Goal: Task Accomplishment & Management: Complete application form

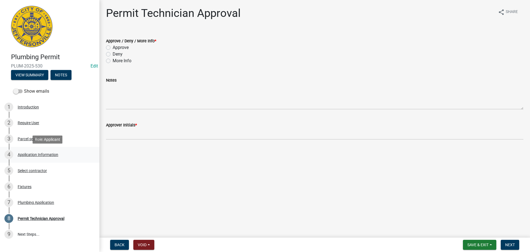
click at [30, 155] on div "Application Information" at bounding box center [38, 154] width 41 height 4
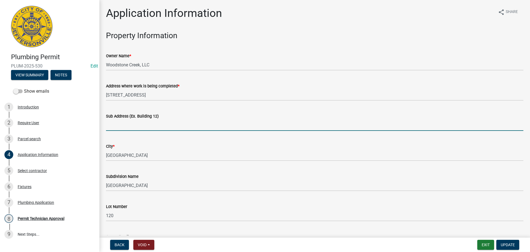
click at [167, 125] on input "Sub Address (Ex. Building 12)" at bounding box center [314, 124] width 417 height 11
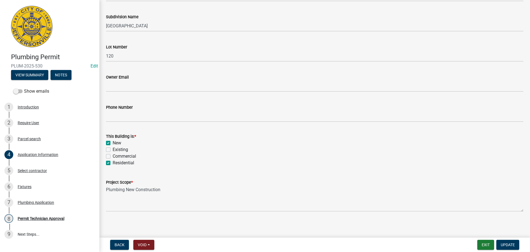
scroll to position [162, 0]
type input "5123 Woodstone Circle"
click at [509, 243] on span "Update" at bounding box center [508, 244] width 14 height 4
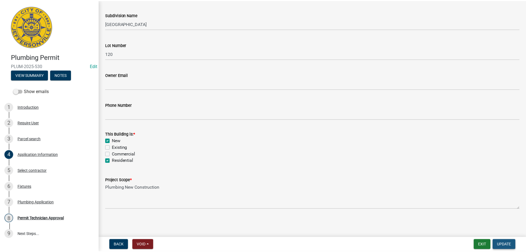
scroll to position [0, 0]
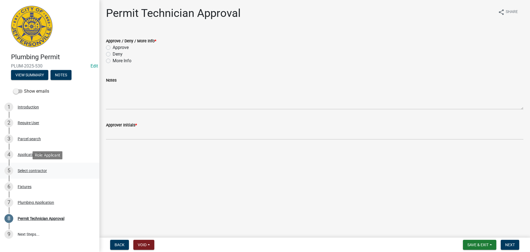
click at [35, 170] on div "Select contractor" at bounding box center [32, 170] width 29 height 4
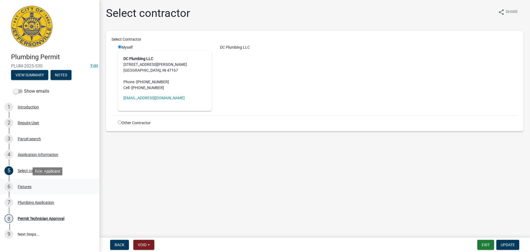
click at [26, 184] on div "Fixtures" at bounding box center [25, 186] width 14 height 4
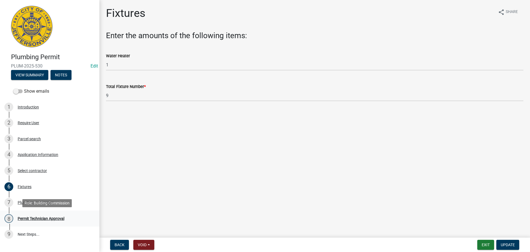
click at [35, 218] on div "Permit Technician Approval" at bounding box center [41, 218] width 47 height 4
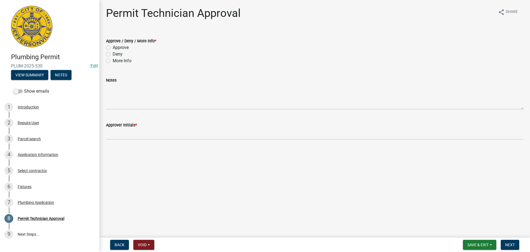
click at [123, 48] on label "Approve" at bounding box center [121, 47] width 16 height 7
click at [116, 48] on input "Approve" at bounding box center [115, 46] width 4 height 4
radio input "true"
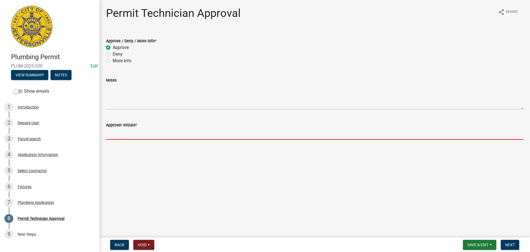
click at [120, 133] on input "Approver Initials *" at bounding box center [314, 133] width 417 height 11
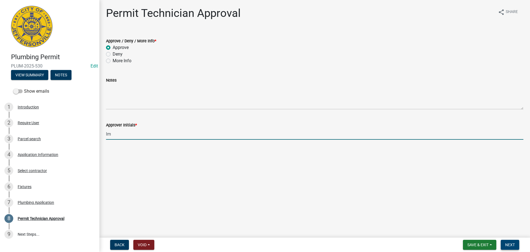
type input "lm"
click at [512, 247] on button "Next" at bounding box center [510, 244] width 18 height 10
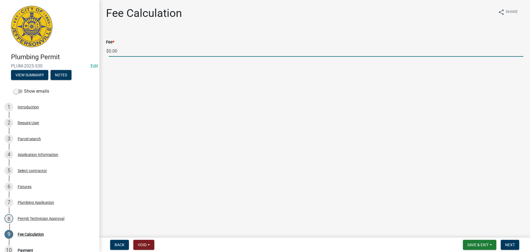
drag, startPoint x: 114, startPoint y: 52, endPoint x: 98, endPoint y: 52, distance: 16.3
click at [98, 52] on div "Plumbing Permit PLUM-2025-530 Edit View Summary Notes Show emails 1 Introductio…" at bounding box center [265, 126] width 530 height 252
type input "85.00"
click at [509, 244] on span "Next" at bounding box center [510, 244] width 10 height 4
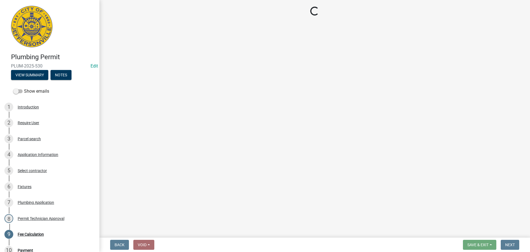
select select "3: 3"
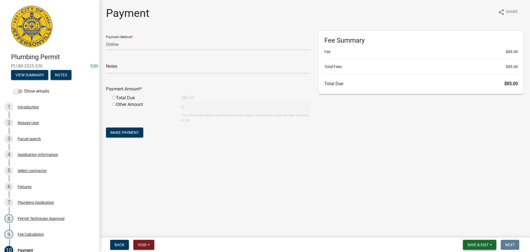
click at [473, 247] on button "Save & Exit" at bounding box center [479, 244] width 33 height 10
click at [472, 227] on button "Save & Exit" at bounding box center [474, 229] width 44 height 13
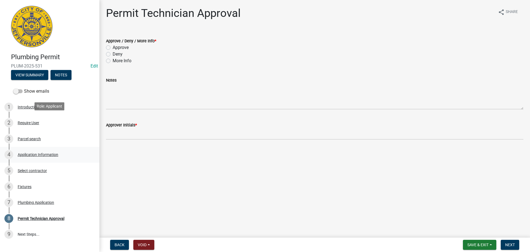
click at [46, 152] on div "Application Information" at bounding box center [38, 154] width 41 height 4
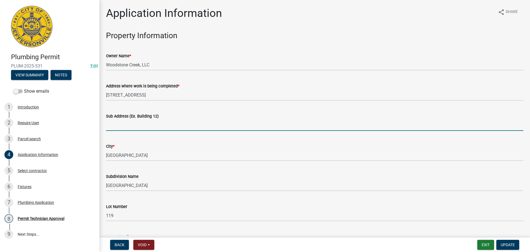
click at [139, 125] on input "Sub Address (Ex. Building 12)" at bounding box center [314, 124] width 417 height 11
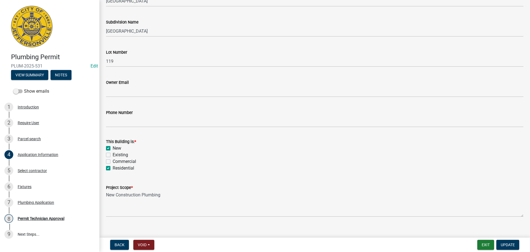
scroll to position [162, 0]
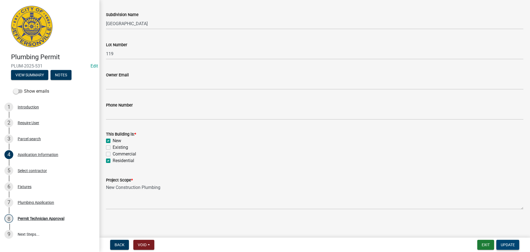
type input "[STREET_ADDRESS]"
click at [501, 243] on span "Update" at bounding box center [508, 244] width 14 height 4
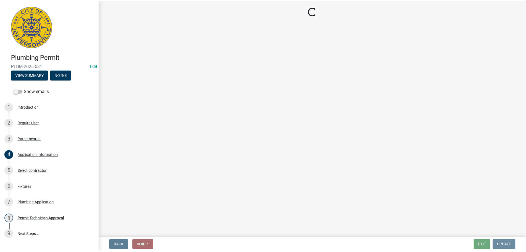
scroll to position [0, 0]
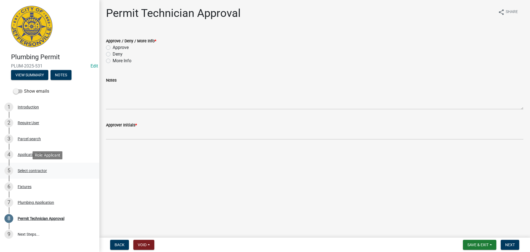
click at [39, 170] on div "Select contractor" at bounding box center [32, 170] width 29 height 4
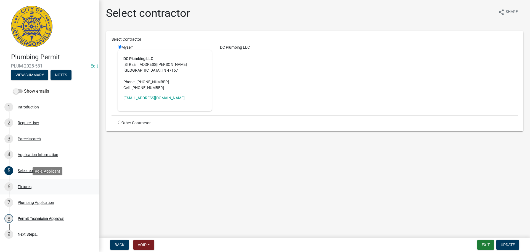
click at [31, 186] on div "Fixtures" at bounding box center [25, 186] width 14 height 4
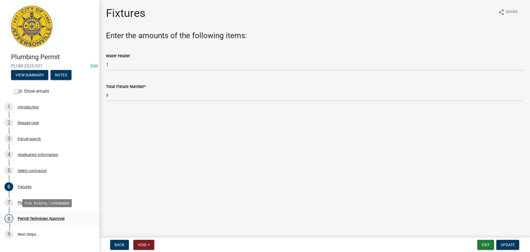
click at [33, 217] on div "Permit Technician Approval" at bounding box center [41, 218] width 47 height 4
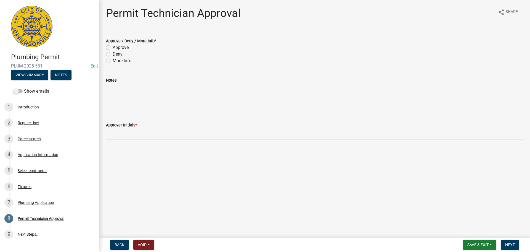
click at [111, 51] on div "Deny" at bounding box center [314, 54] width 417 height 7
click at [113, 47] on label "Approve" at bounding box center [121, 47] width 16 height 7
click at [113, 47] on input "Approve" at bounding box center [115, 46] width 4 height 4
radio input "true"
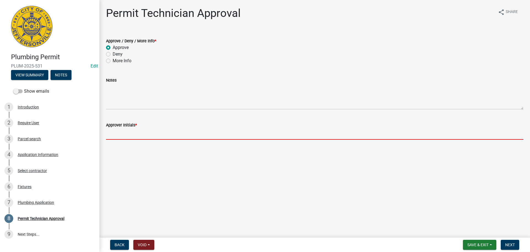
click at [124, 134] on input "Approver Initials *" at bounding box center [314, 133] width 417 height 11
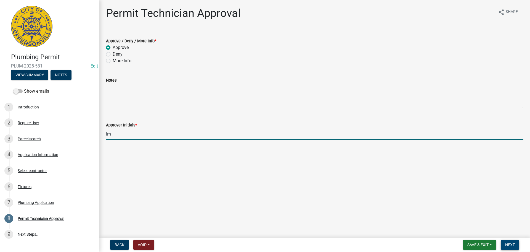
type input "lm"
click at [515, 244] on span "Next" at bounding box center [510, 244] width 10 height 4
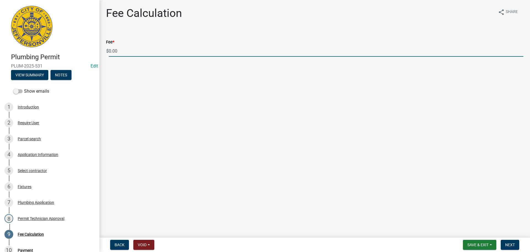
drag, startPoint x: 125, startPoint y: 48, endPoint x: 86, endPoint y: 47, distance: 39.5
click at [86, 47] on div "Plumbing Permit PLUM-2025-531 Edit View Summary Notes Show emails 1 Introductio…" at bounding box center [265, 126] width 530 height 252
type input "85.00"
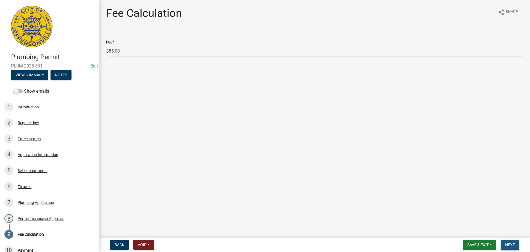
click at [514, 245] on span "Next" at bounding box center [510, 244] width 10 height 4
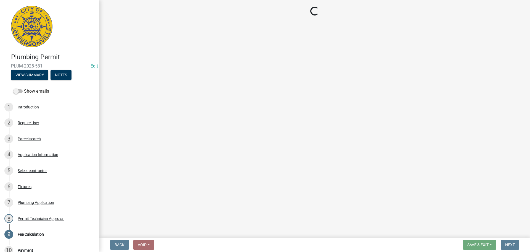
select select "3: 3"
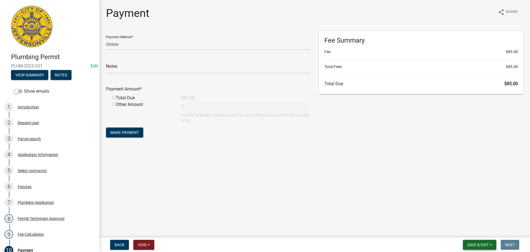
click at [480, 244] on span "Save & Exit" at bounding box center [477, 244] width 21 height 4
click at [480, 236] on button "Save & Exit" at bounding box center [474, 229] width 44 height 13
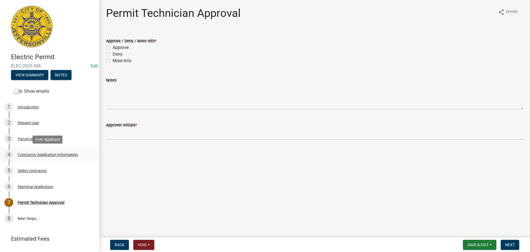
click at [53, 156] on div "Contractor Application Information" at bounding box center [48, 154] width 60 height 4
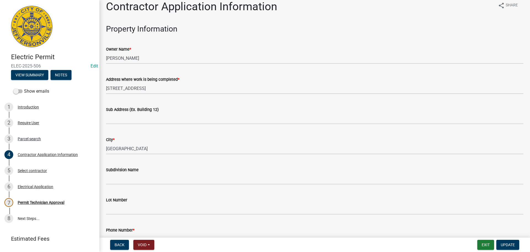
scroll to position [7, 0]
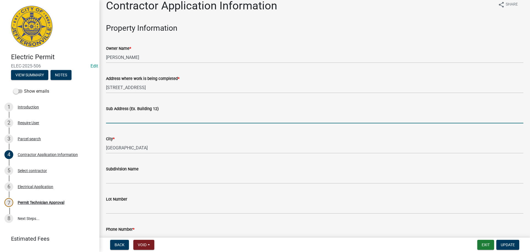
click at [120, 117] on input "Sub Address (Ex. Building 12)" at bounding box center [314, 117] width 417 height 11
type input "3118 Riverside Drive"
click at [506, 246] on span "Update" at bounding box center [508, 244] width 14 height 4
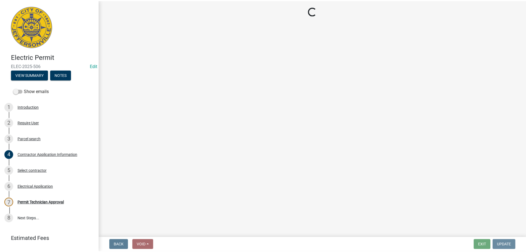
scroll to position [0, 0]
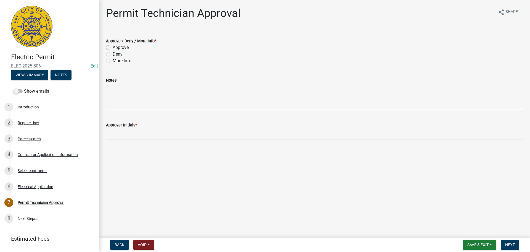
click at [117, 50] on label "Approve" at bounding box center [121, 47] width 16 height 7
click at [116, 48] on input "Approve" at bounding box center [115, 46] width 4 height 4
radio input "true"
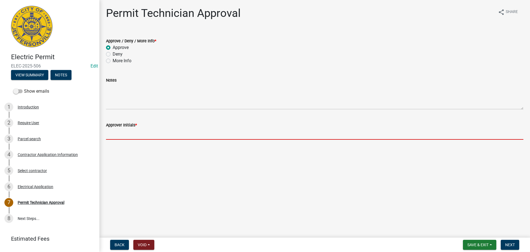
click at [125, 132] on input "Approver Initials *" at bounding box center [314, 133] width 417 height 11
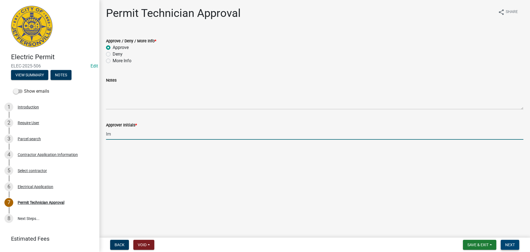
type input "lm"
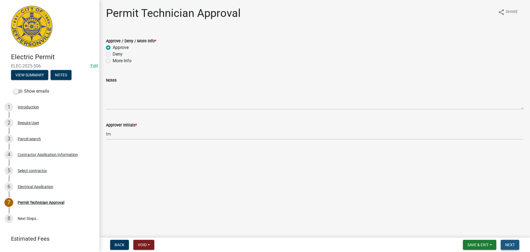
click at [502, 245] on button "Next" at bounding box center [510, 244] width 18 height 10
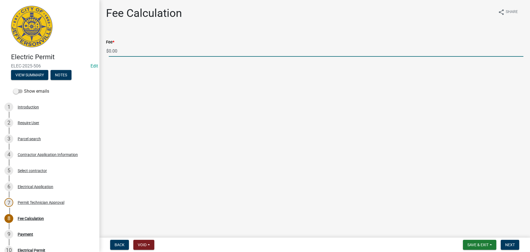
drag, startPoint x: 125, startPoint y: 51, endPoint x: 96, endPoint y: 51, distance: 29.0
click at [96, 51] on div "Electric Permit ELEC-2025-506 Edit View Summary Notes Show emails 1 Introductio…" at bounding box center [265, 126] width 530 height 252
type input "70.00"
click at [511, 241] on button "Next" at bounding box center [510, 244] width 18 height 10
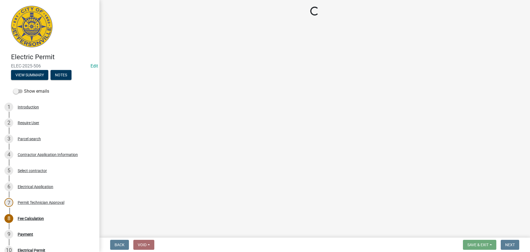
select select "3: 3"
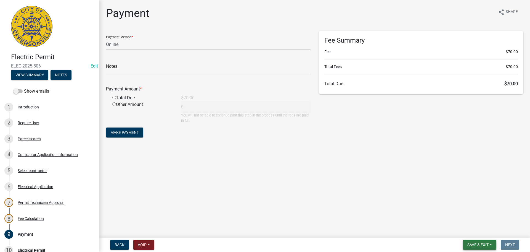
drag, startPoint x: 472, startPoint y: 243, endPoint x: 472, endPoint y: 236, distance: 6.6
click at [472, 243] on span "Save & Exit" at bounding box center [477, 244] width 21 height 4
click at [474, 227] on button "Save & Exit" at bounding box center [474, 229] width 44 height 13
